Goal: Information Seeking & Learning: Find specific page/section

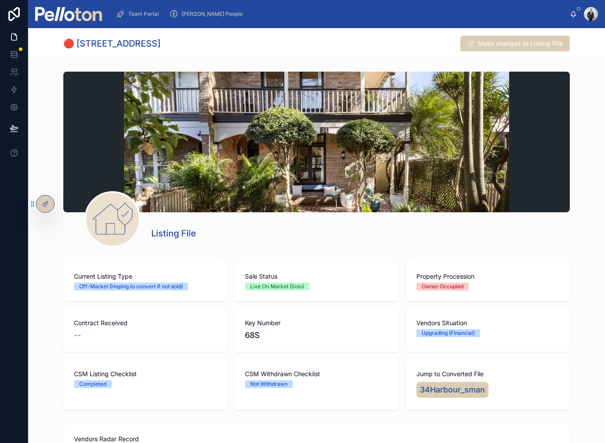
click at [77, 7] on img at bounding box center [68, 14] width 67 height 14
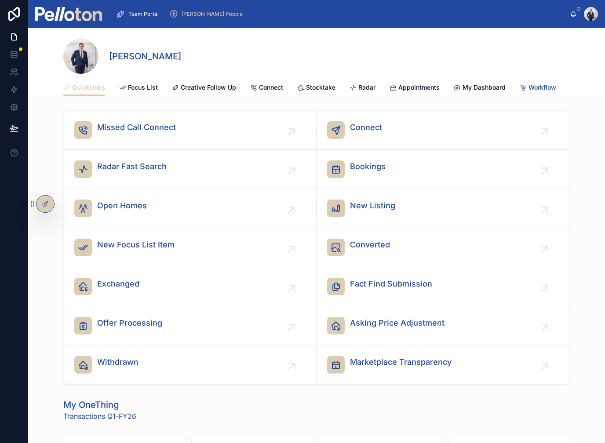
click at [537, 83] on span "Workflow" at bounding box center [543, 87] width 28 height 9
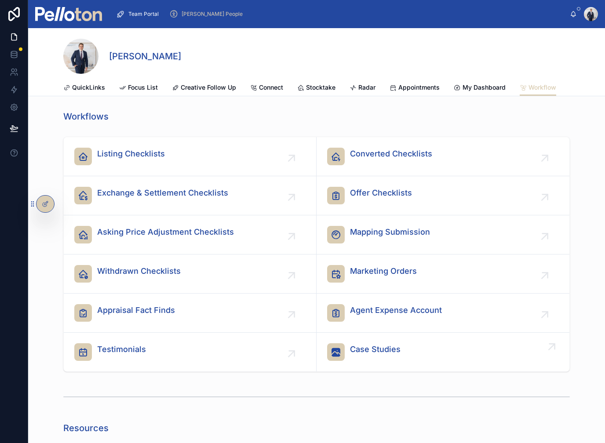
click at [360, 344] on span "Case Studies" at bounding box center [375, 350] width 51 height 12
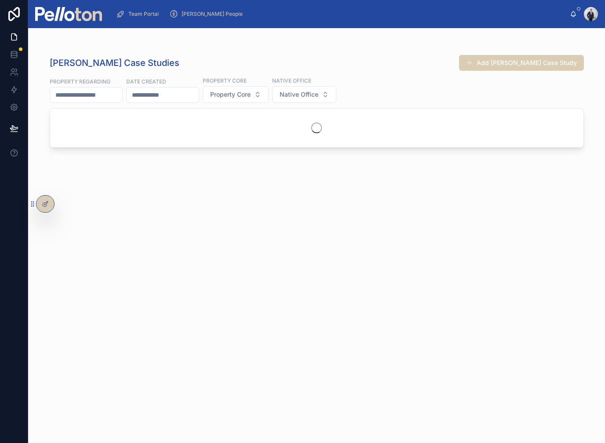
click at [80, 90] on input "text" at bounding box center [86, 95] width 72 height 12
click at [452, 55] on div "[PERSON_NAME] Case Studies Add [PERSON_NAME] Case Study" at bounding box center [317, 63] width 534 height 17
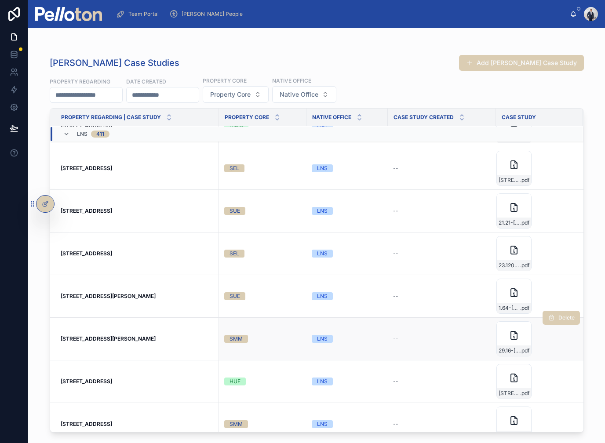
scroll to position [127, 0]
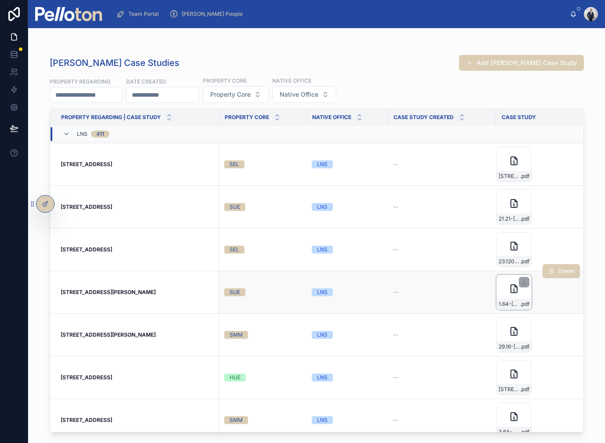
click at [505, 299] on div "1.64-[PERSON_NAME],-Cremorne .pdf" at bounding box center [514, 304] width 34 height 11
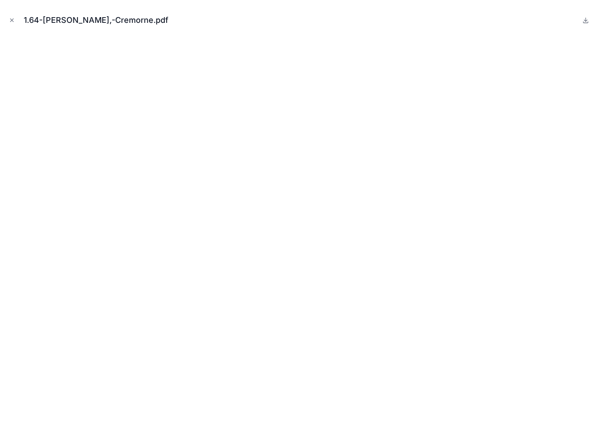
click at [9, 28] on div "1.64-[PERSON_NAME],-Cremorne.pdf" at bounding box center [302, 20] width 591 height 26
click at [12, 20] on icon "Close modal" at bounding box center [12, 20] width 3 height 3
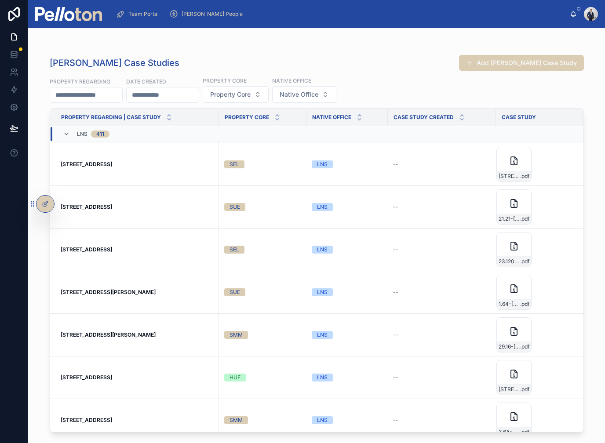
click at [91, 91] on input "text" at bounding box center [86, 95] width 72 height 12
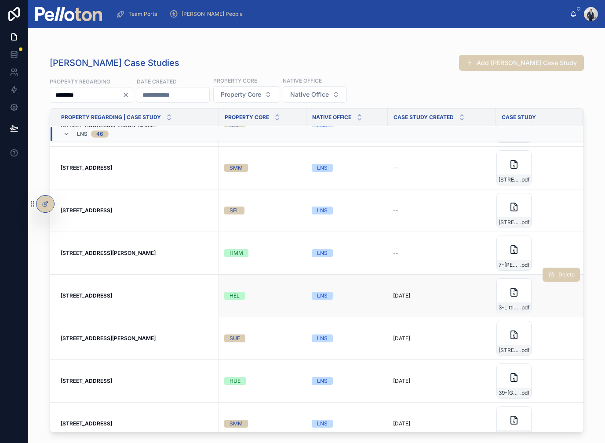
scroll to position [84, 0]
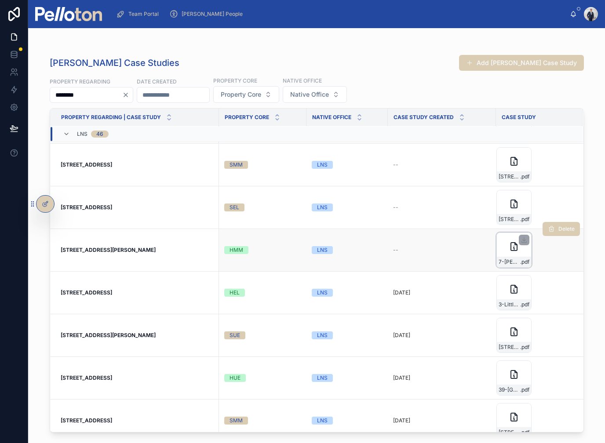
type input "********"
click at [511, 247] on icon at bounding box center [514, 247] width 6 height 8
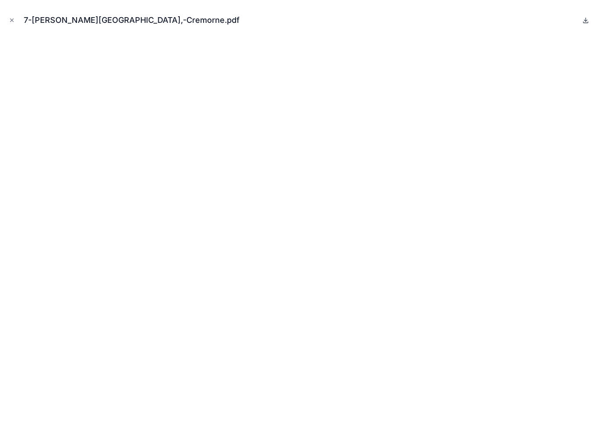
click at [587, 21] on icon at bounding box center [585, 20] width 7 height 7
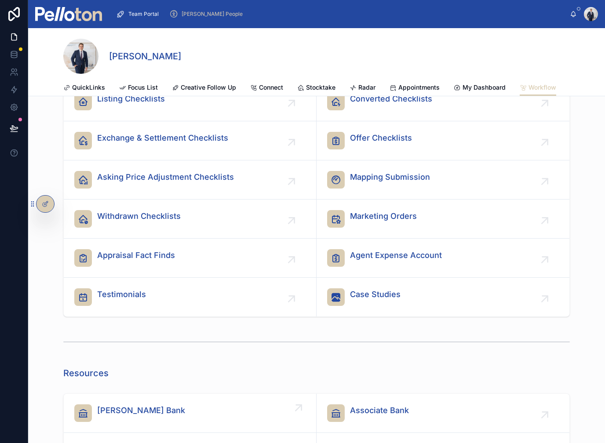
scroll to position [56, 0]
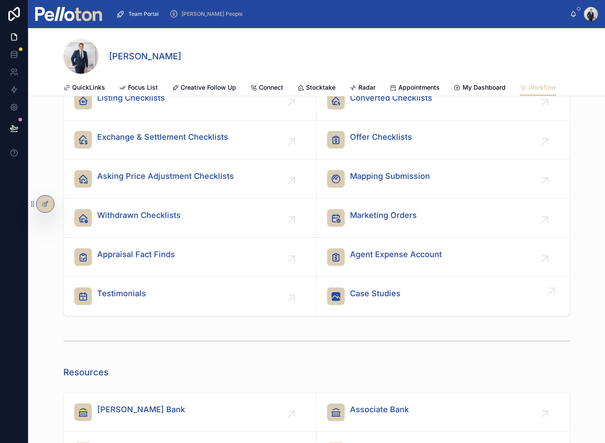
click at [381, 297] on span "Case Studies" at bounding box center [375, 294] width 51 height 12
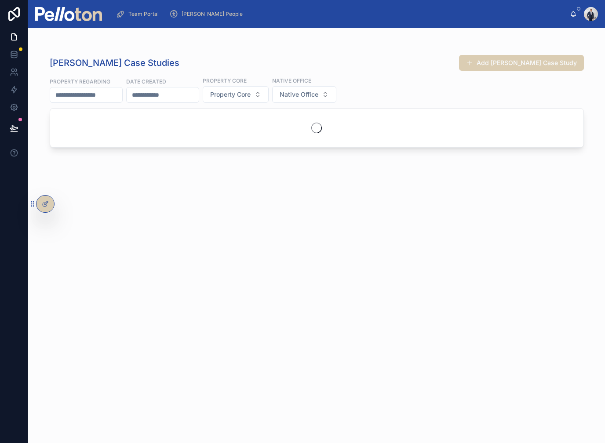
click at [62, 100] on input "text" at bounding box center [86, 95] width 72 height 12
type input "********"
